Goal: Information Seeking & Learning: Learn about a topic

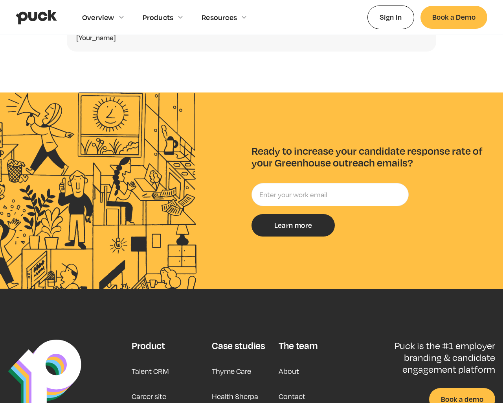
scroll to position [2118, 0]
type input "[EMAIL_ADDRESS]"
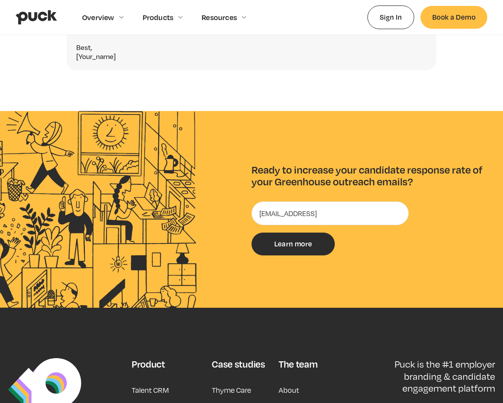
type input "Get more info"
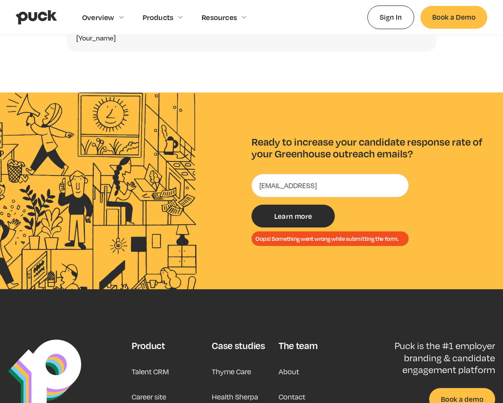
type input "Learn more"
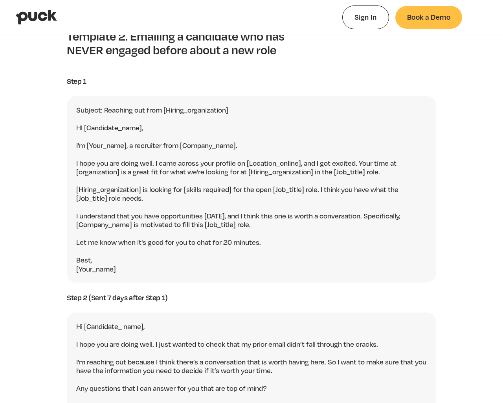
scroll to position [46, 0]
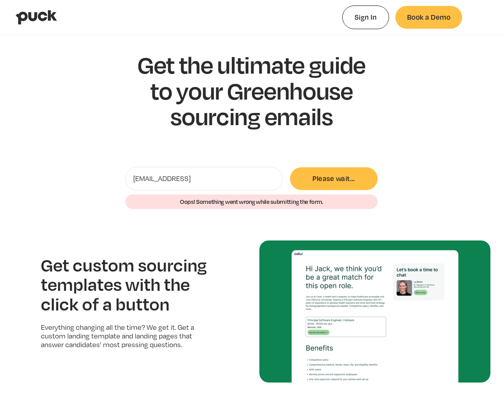
type input "Get more info"
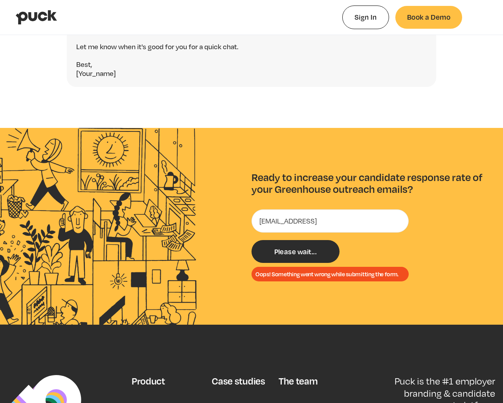
type input "Learn more"
type input "Get more info"
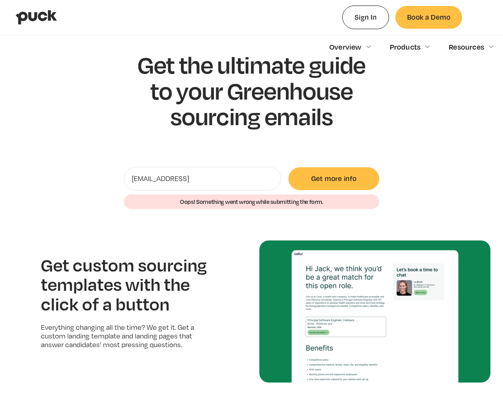
scroll to position [2102, 0]
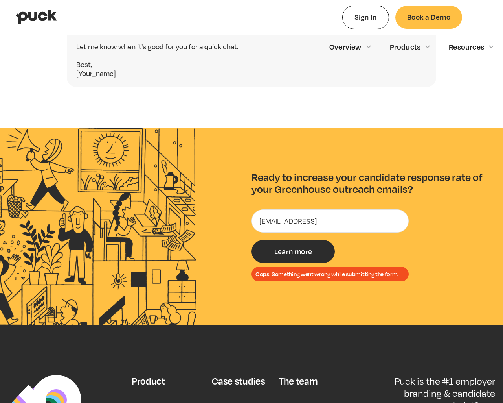
type input "Learn more"
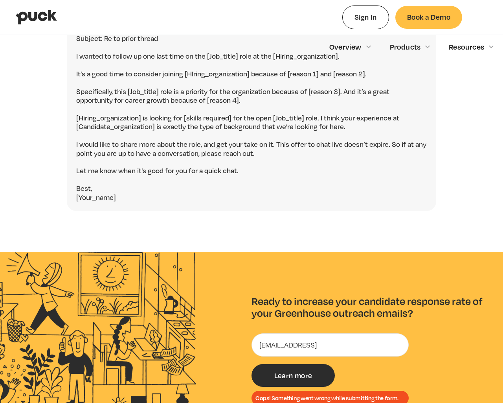
scroll to position [1066, 0]
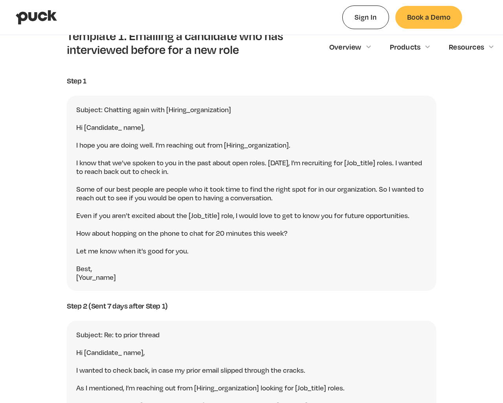
scroll to position [1544, 0]
